Goal: Download file/media

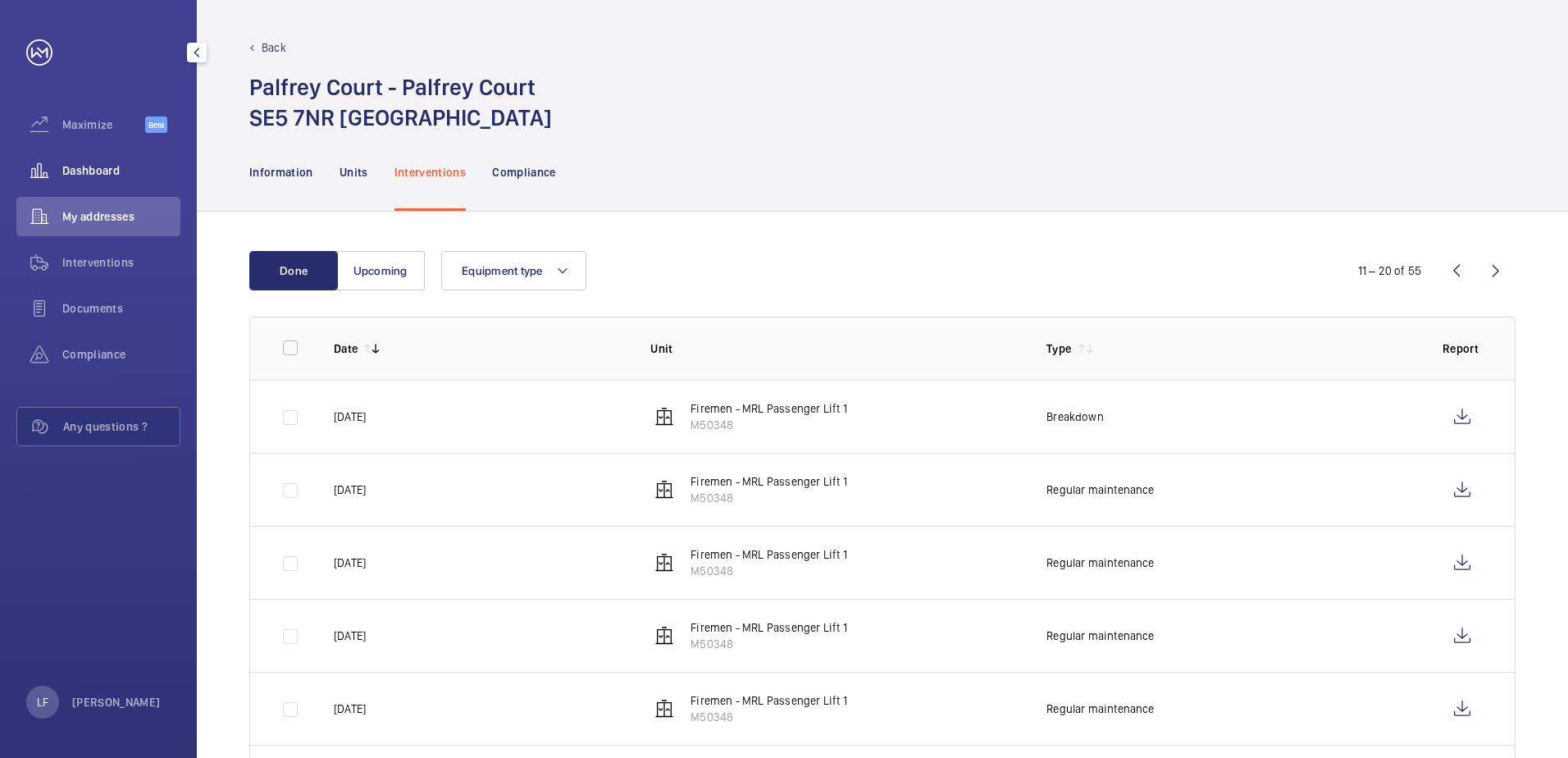
click at [102, 173] on span "Dashboard" at bounding box center [121, 171] width 118 height 17
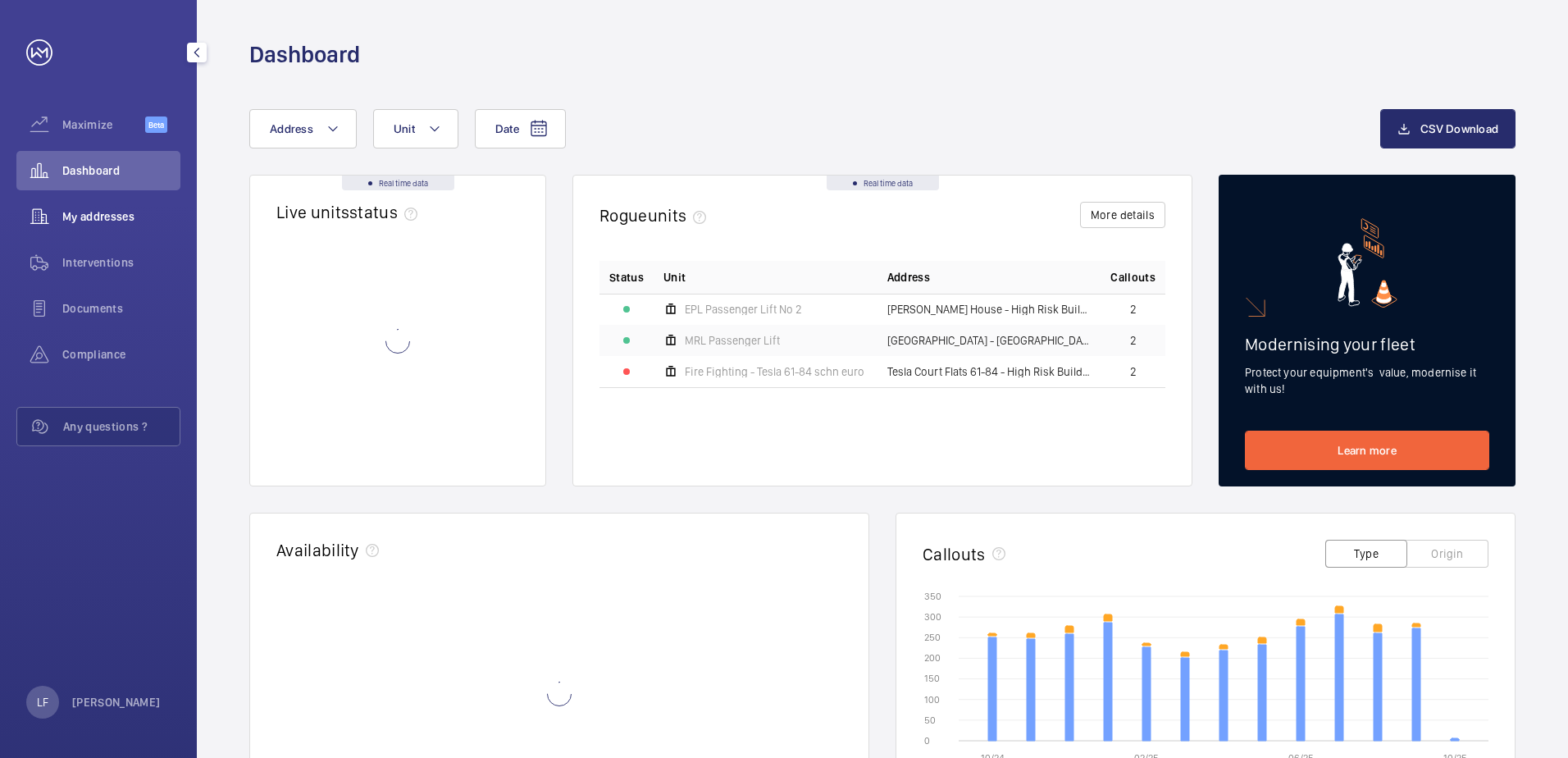
click at [99, 207] on div "My addresses" at bounding box center [98, 217] width 164 height 40
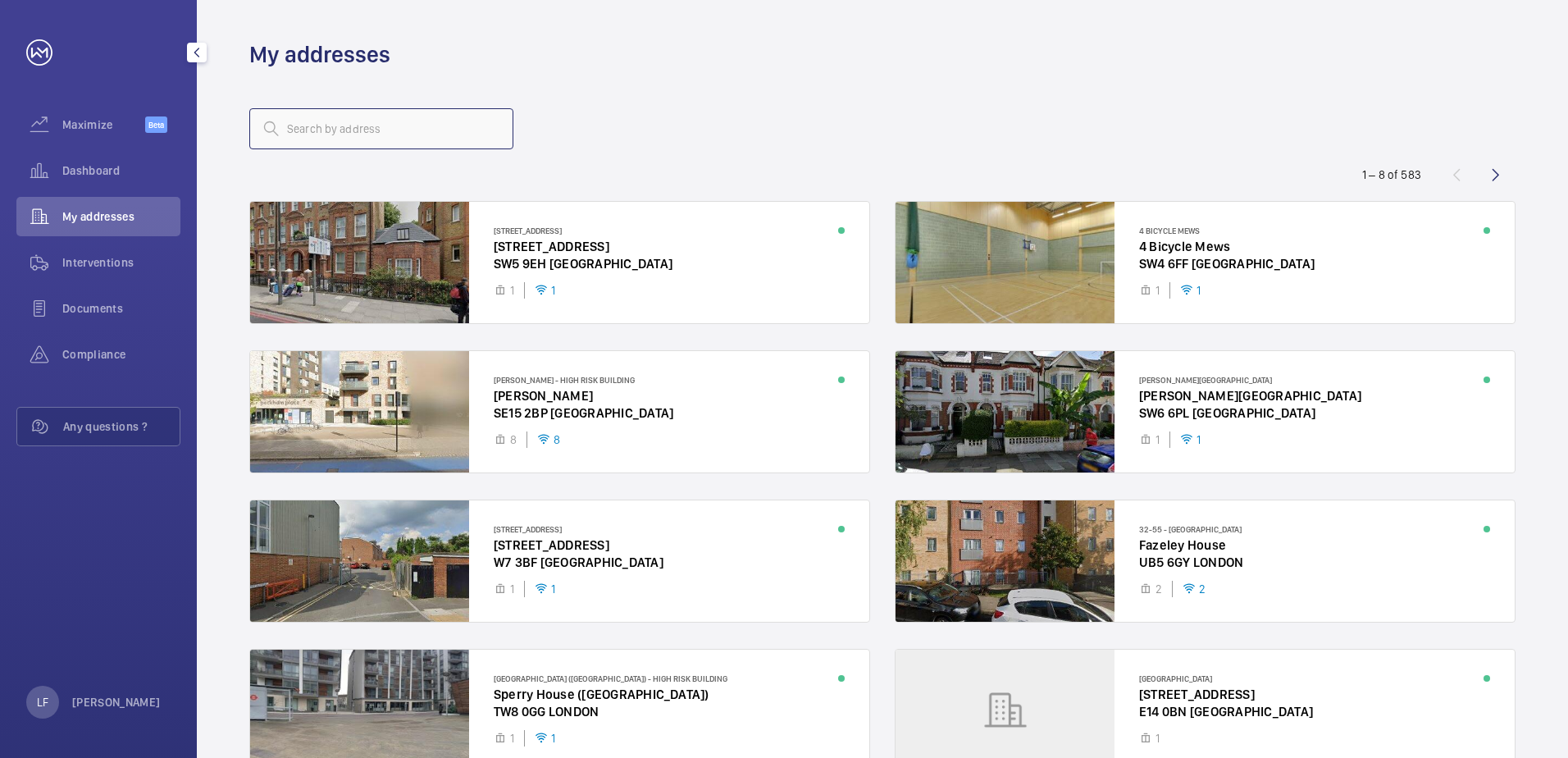
click at [324, 126] on input "text" at bounding box center [381, 129] width 264 height 41
click at [333, 138] on input "text" at bounding box center [381, 129] width 264 height 41
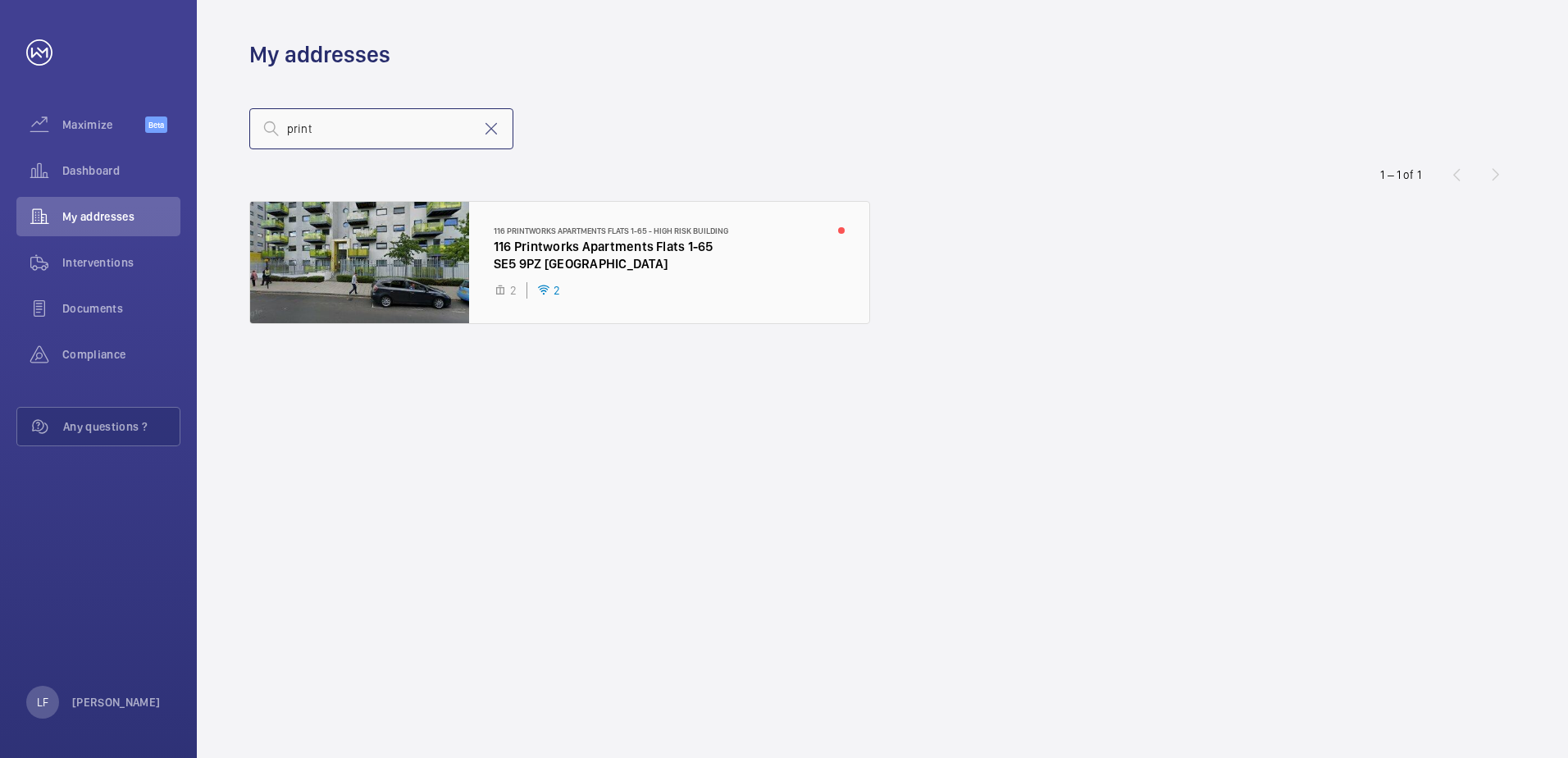
type input "print"
click at [550, 262] on div at bounding box center [560, 262] width 619 height 121
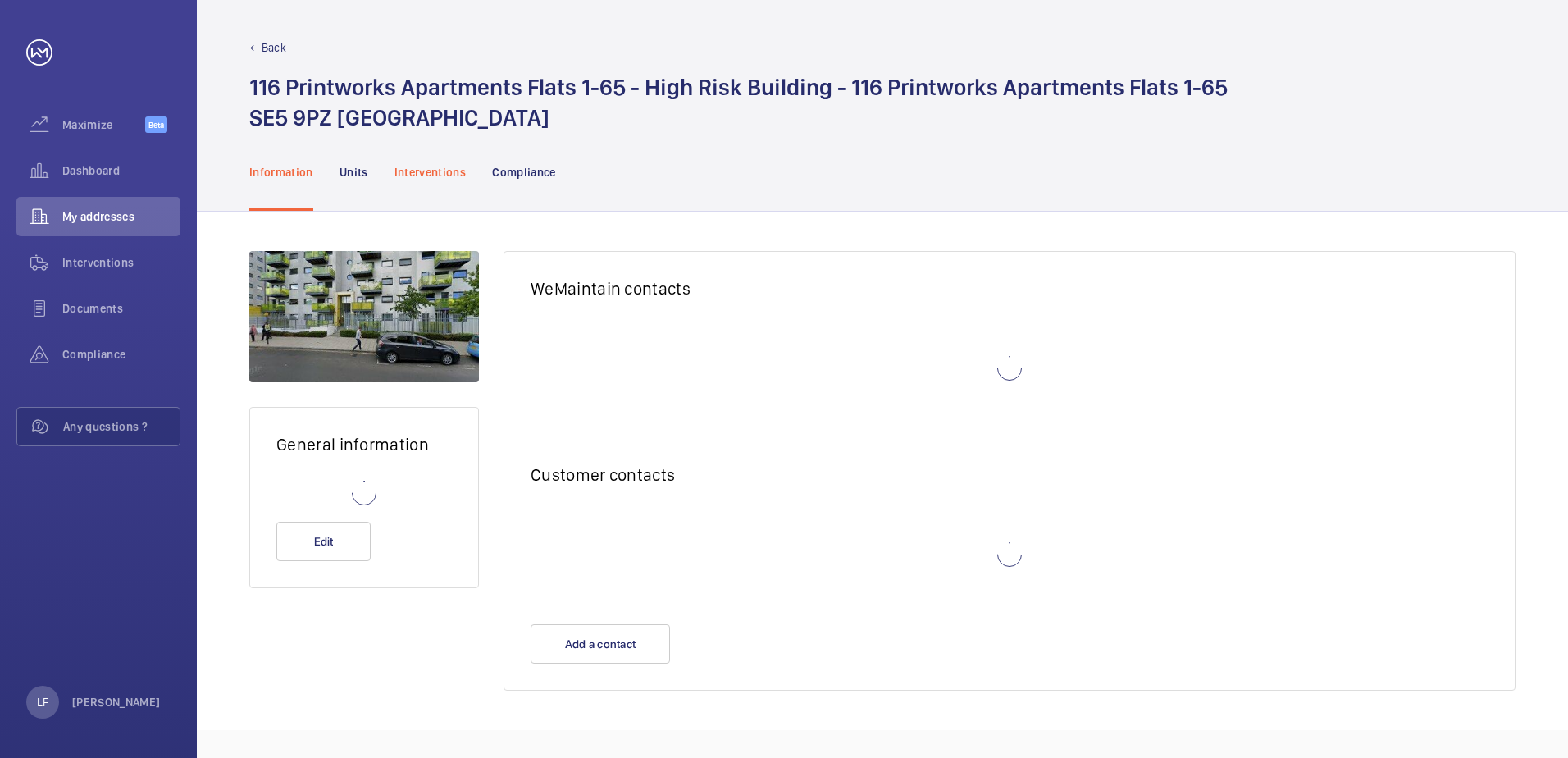
click at [439, 166] on p "Interventions" at bounding box center [430, 173] width 72 height 17
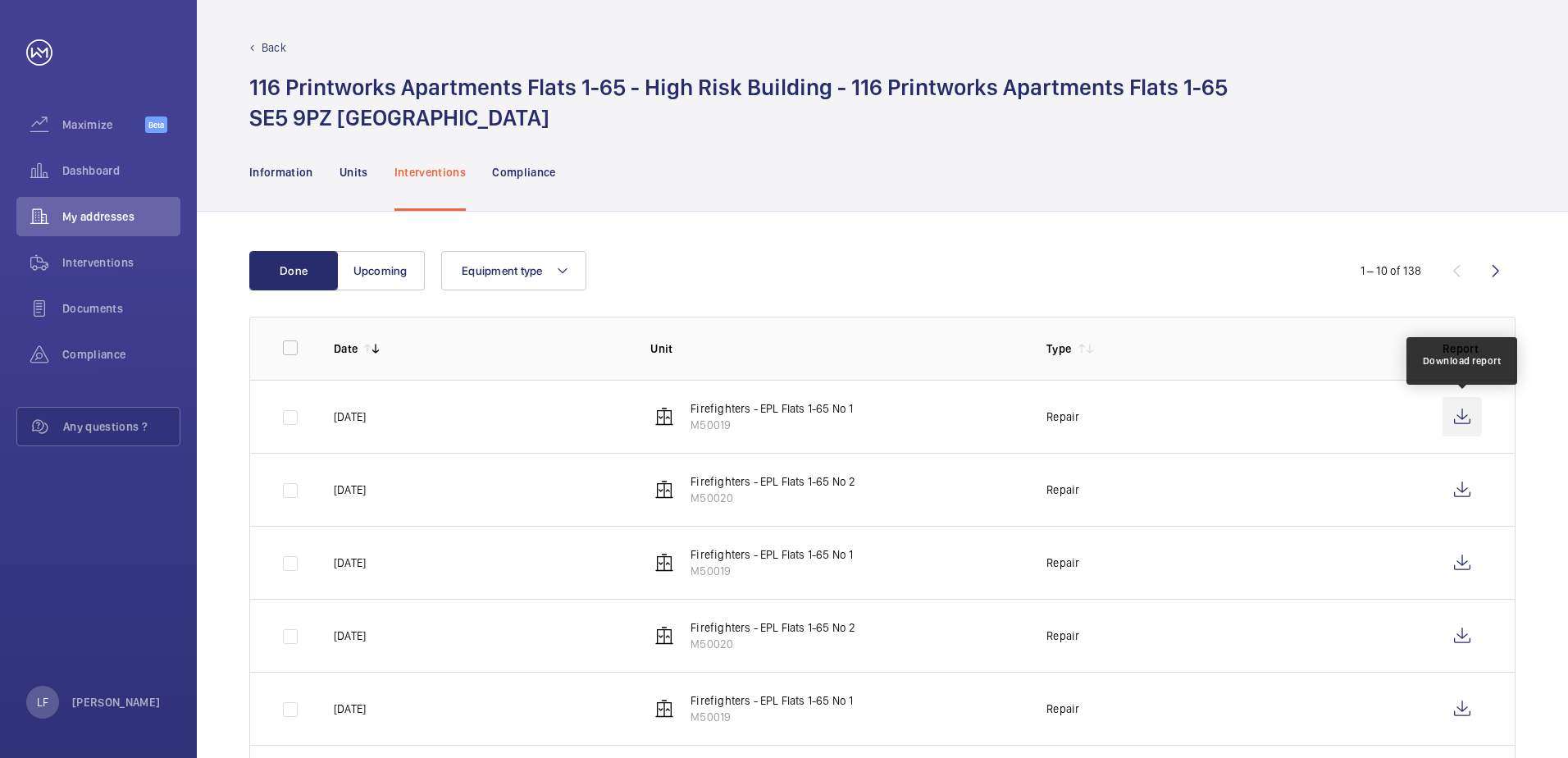
click at [1458, 416] on wm-front-icon-button at bounding box center [1462, 417] width 40 height 40
click at [87, 161] on div "Dashboard" at bounding box center [98, 171] width 164 height 40
